Goal: Information Seeking & Learning: Learn about a topic

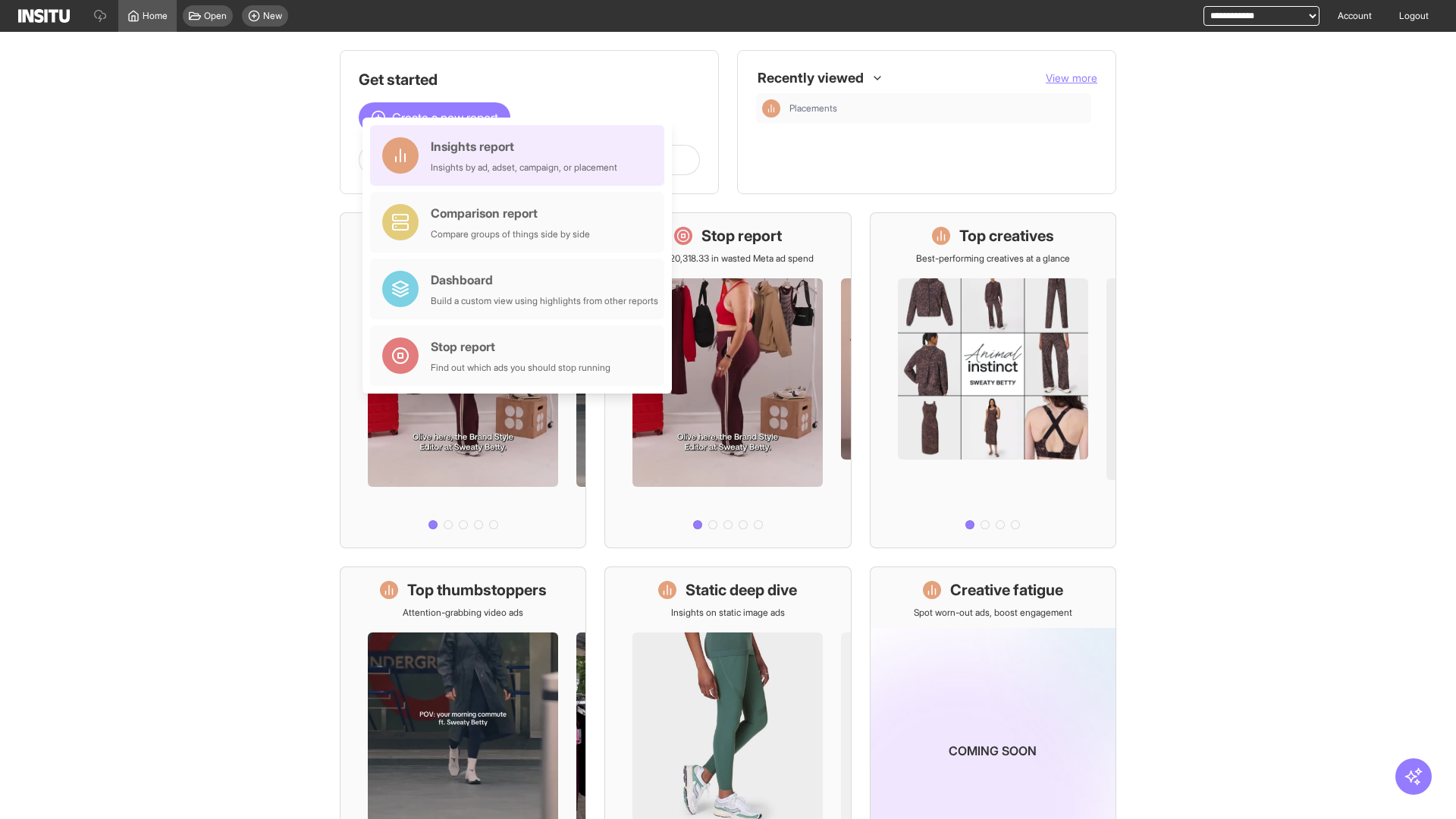
click at [521, 155] on div "Insights report Insights by ad, adset, campaign, or placement" at bounding box center [524, 155] width 186 height 36
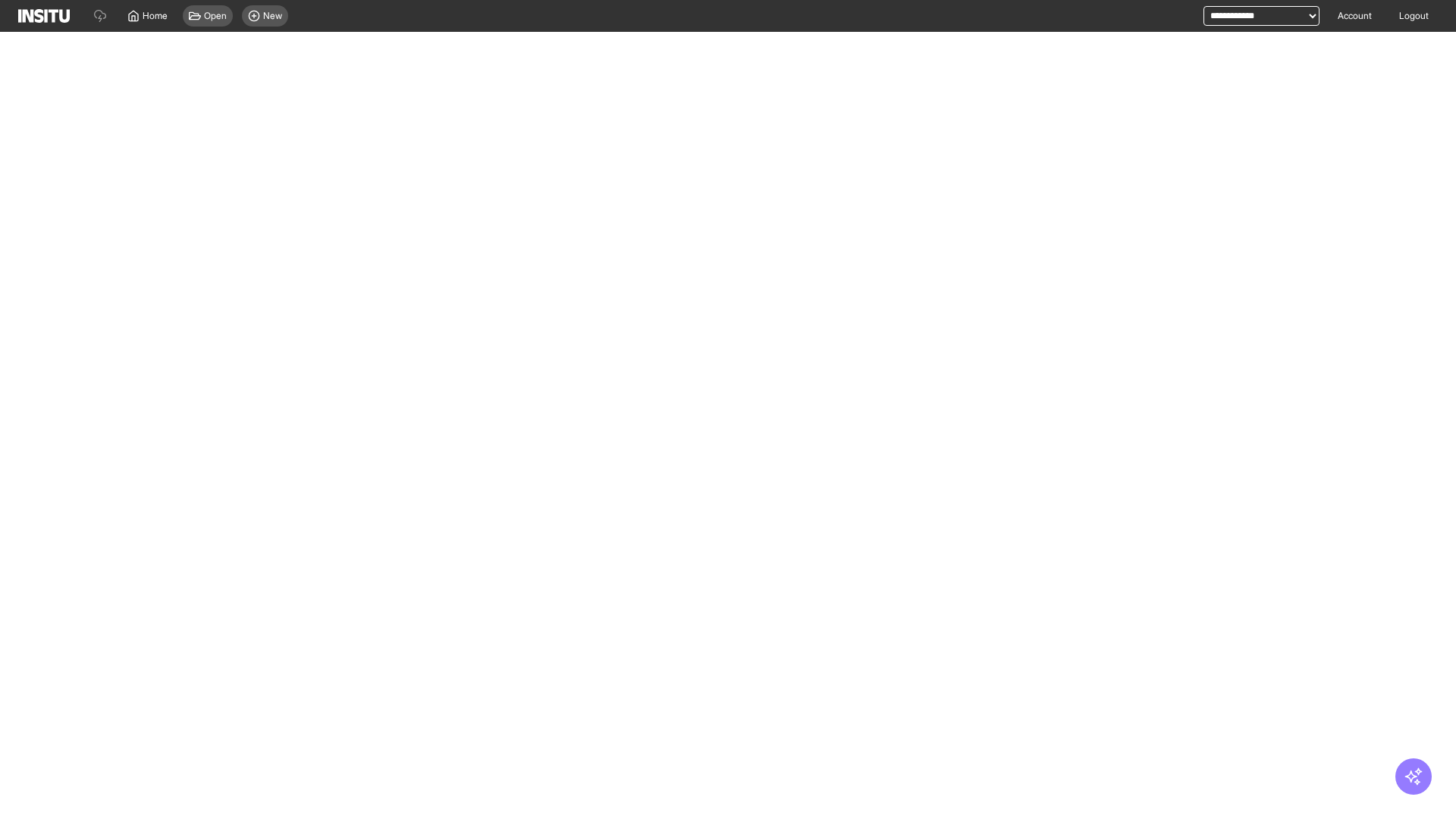
select select "**"
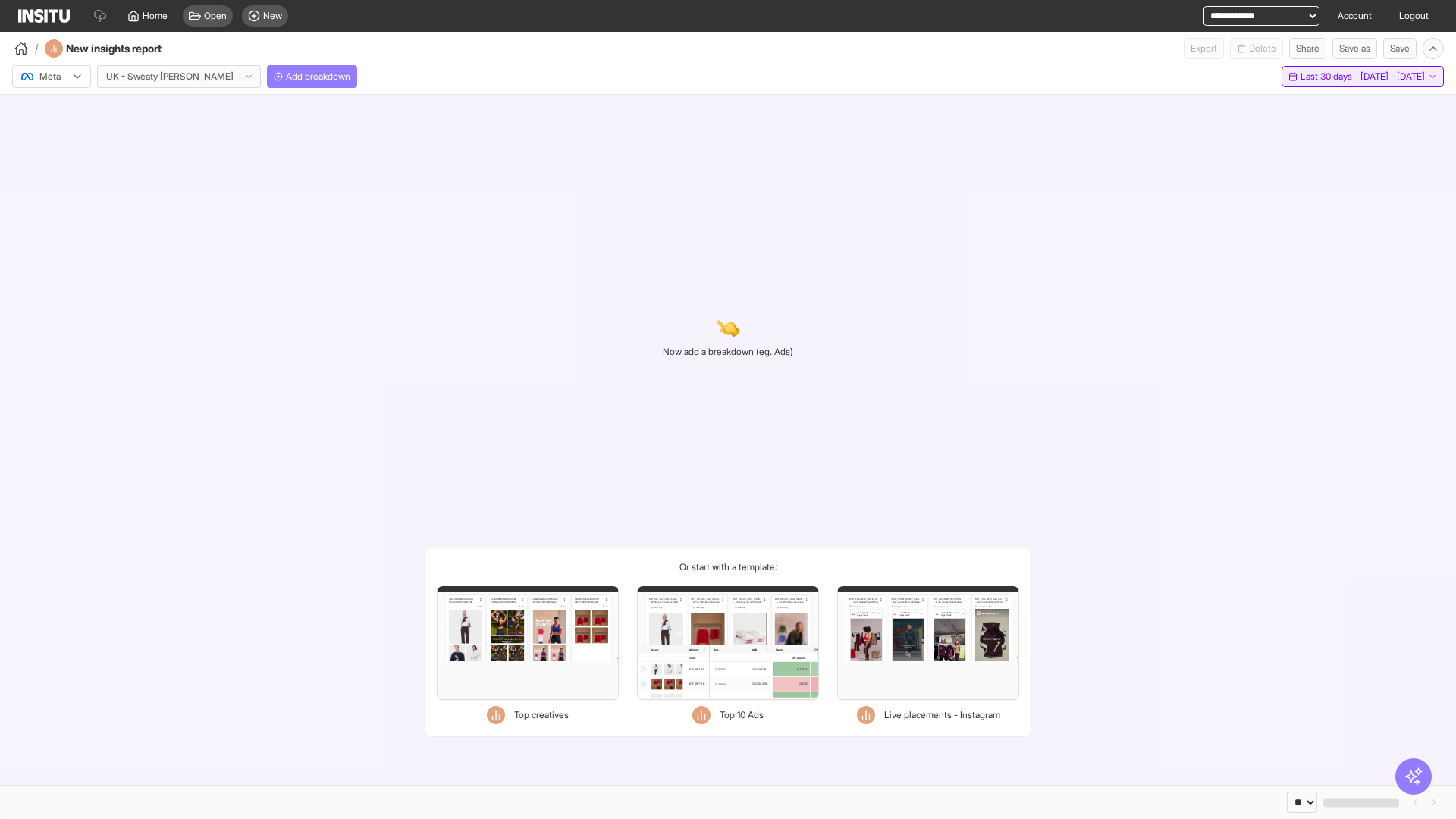
click at [1330, 76] on span "Last 30 days - [DATE] - [DATE]" at bounding box center [1362, 76] width 124 height 12
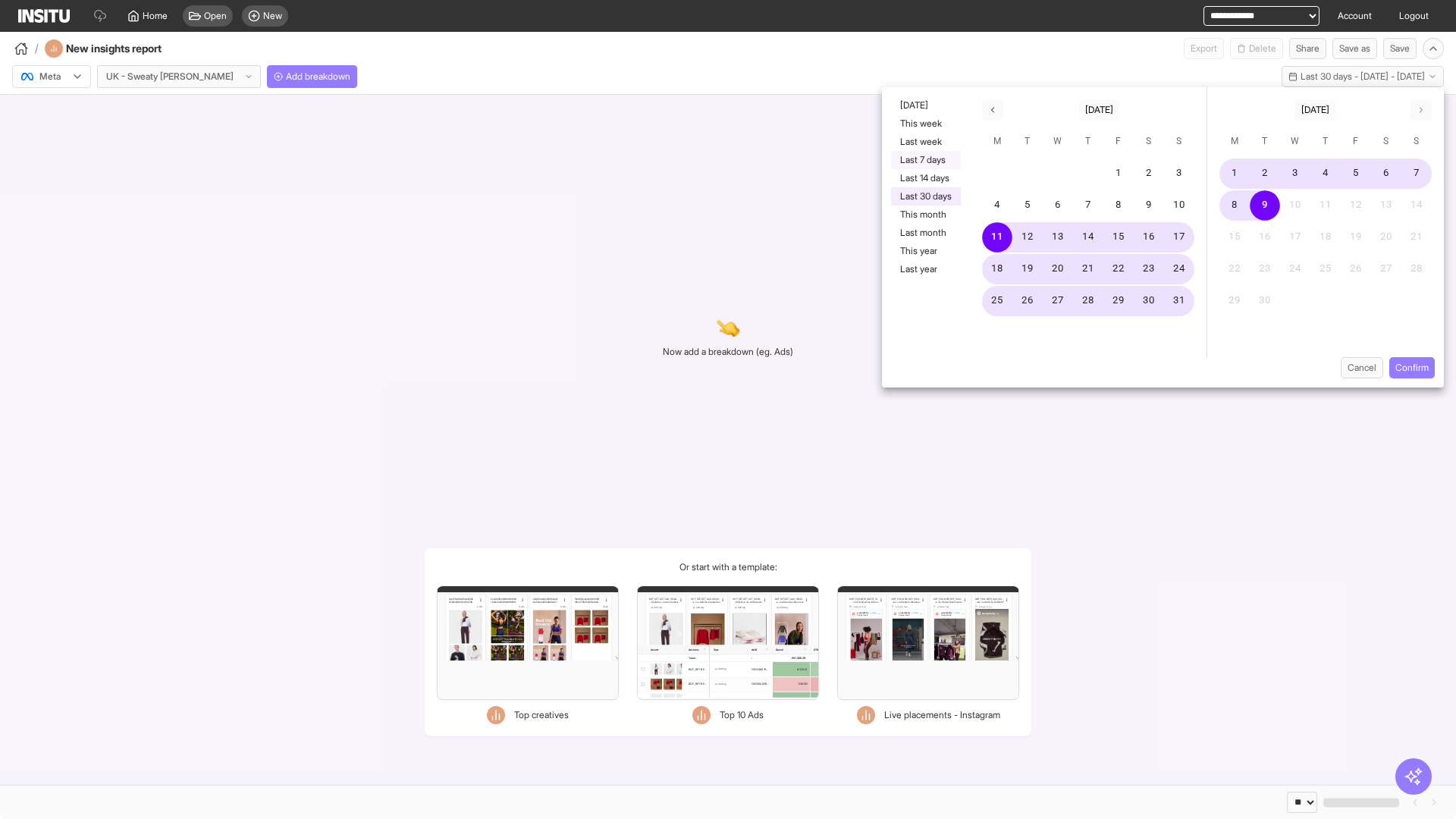
click at [924, 160] on button "Last 7 days" at bounding box center [926, 159] width 69 height 18
